Goal: Information Seeking & Learning: Compare options

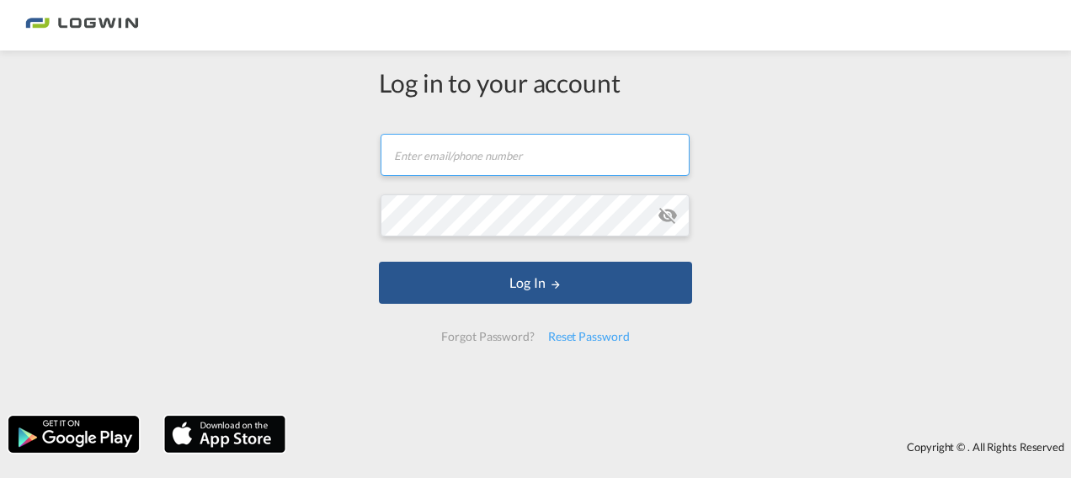
click at [418, 151] on input "text" at bounding box center [535, 155] width 309 height 42
type input "[EMAIL_ADDRESS][PERSON_NAME][DOMAIN_NAME]"
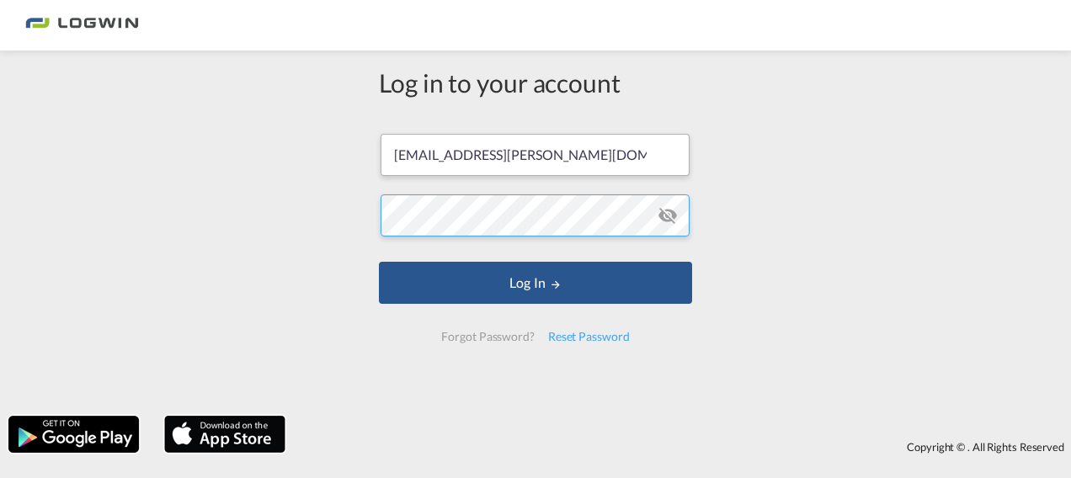
click at [379, 262] on button "Log In" at bounding box center [535, 283] width 313 height 42
